Goal: Navigation & Orientation: Find specific page/section

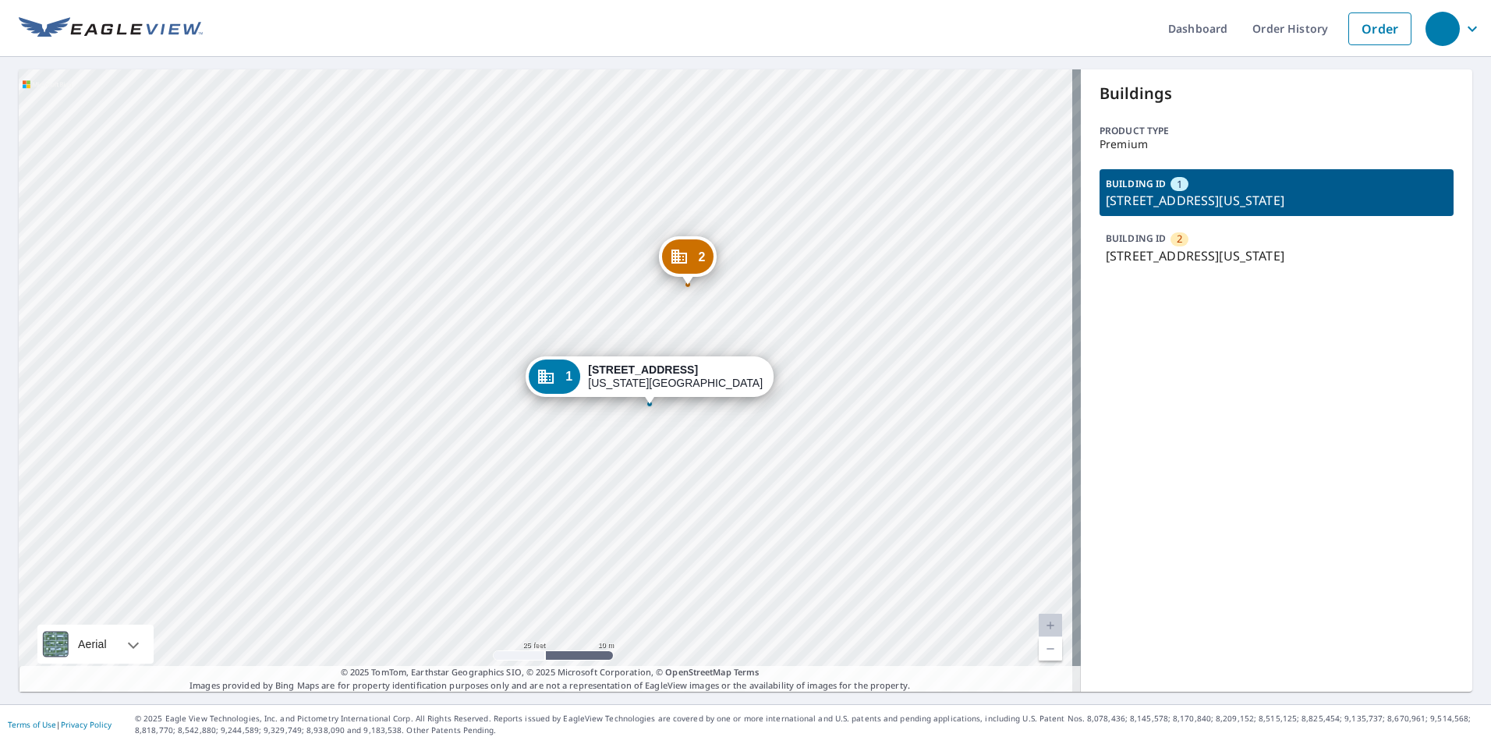
click at [1173, 265] on p "[STREET_ADDRESS][US_STATE]" at bounding box center [1277, 255] width 342 height 19
